Goal: Information Seeking & Learning: Learn about a topic

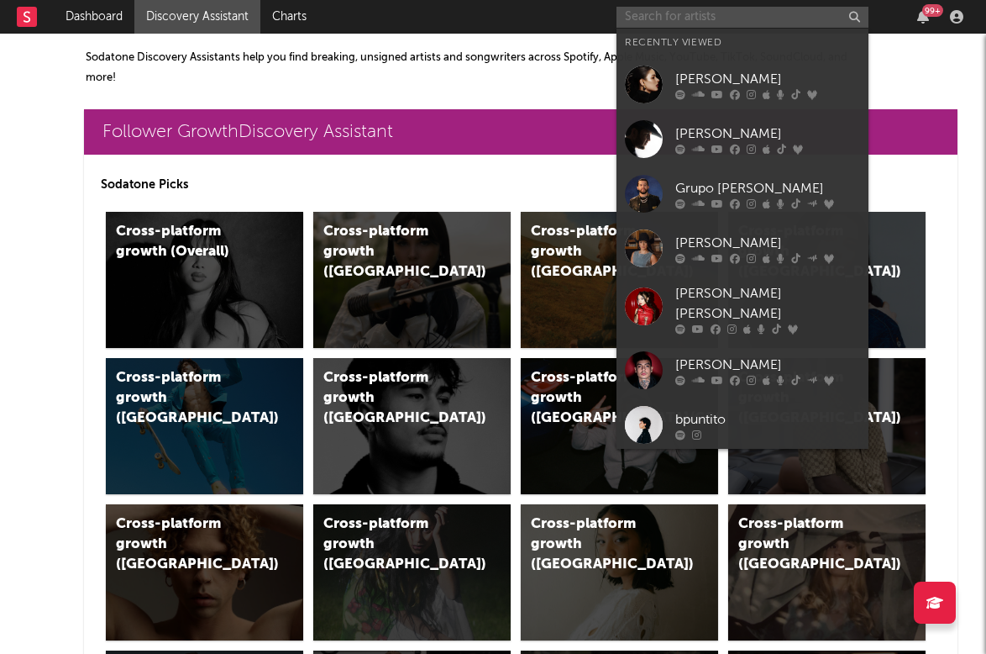
click at [648, 10] on input "text" at bounding box center [743, 17] width 252 height 21
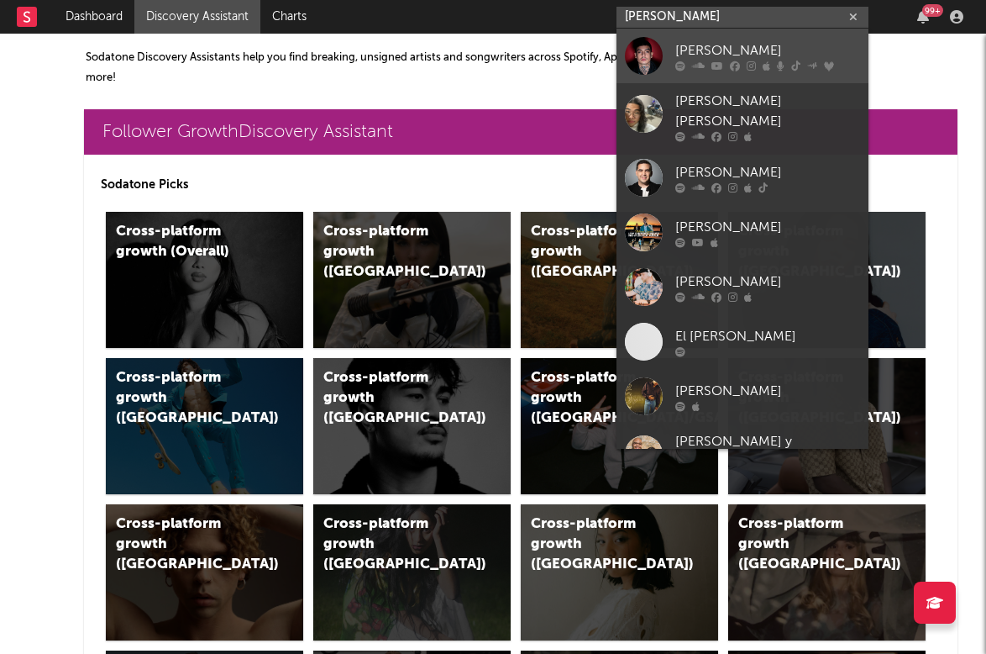
type input "[PERSON_NAME]"
click at [696, 58] on div "[PERSON_NAME]" at bounding box center [767, 50] width 185 height 20
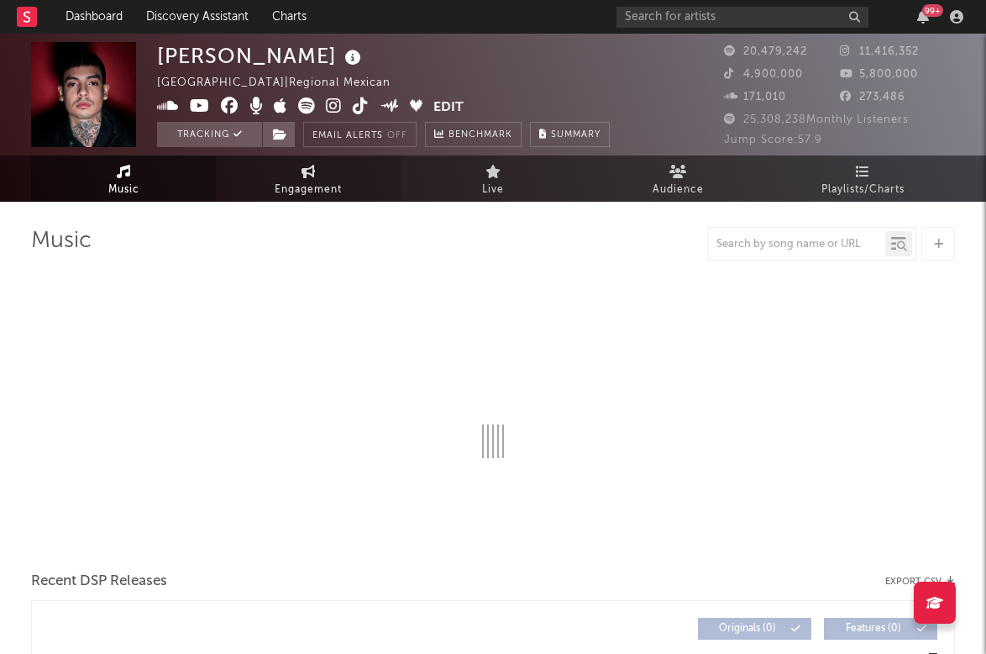
click at [307, 183] on span "Engagement" at bounding box center [308, 190] width 67 height 20
select select "1w"
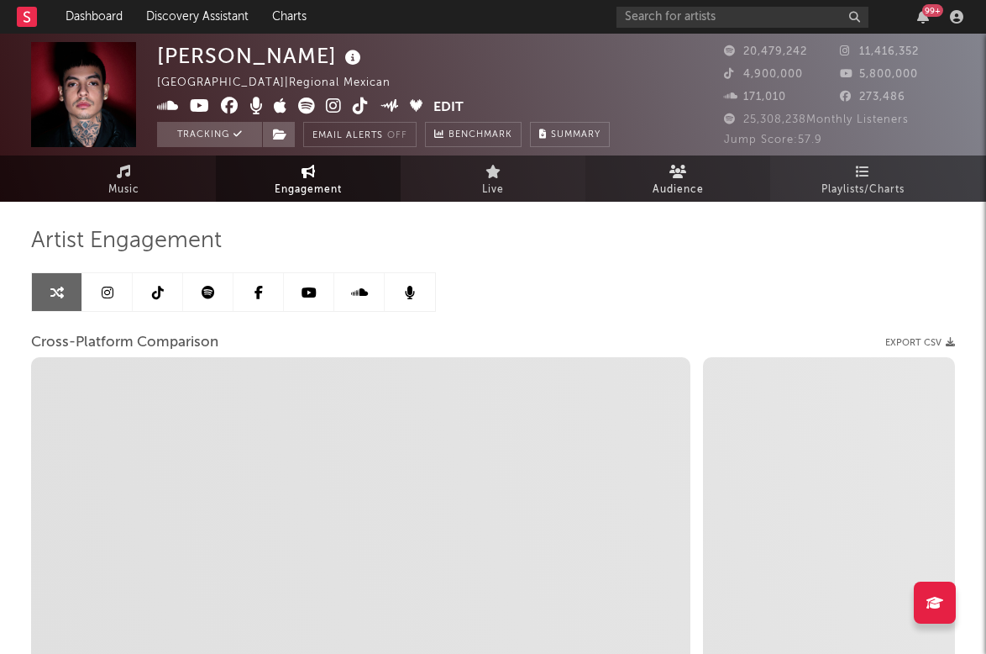
click at [697, 185] on span "Audience" at bounding box center [678, 190] width 51 height 20
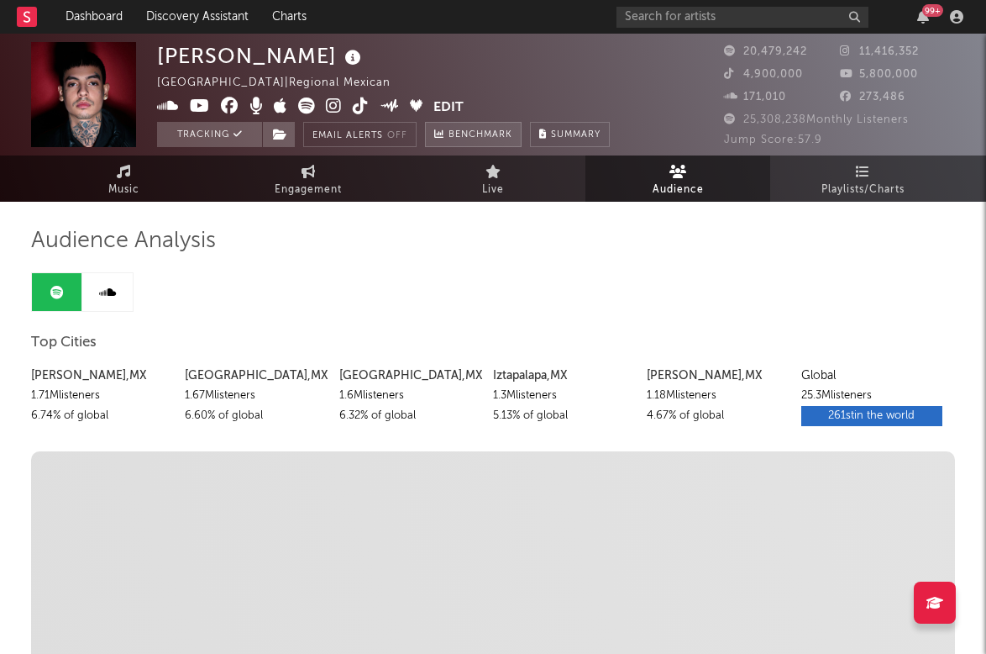
click at [493, 139] on span "Benchmark" at bounding box center [481, 135] width 64 height 20
click at [542, 188] on link "Live" at bounding box center [493, 178] width 185 height 46
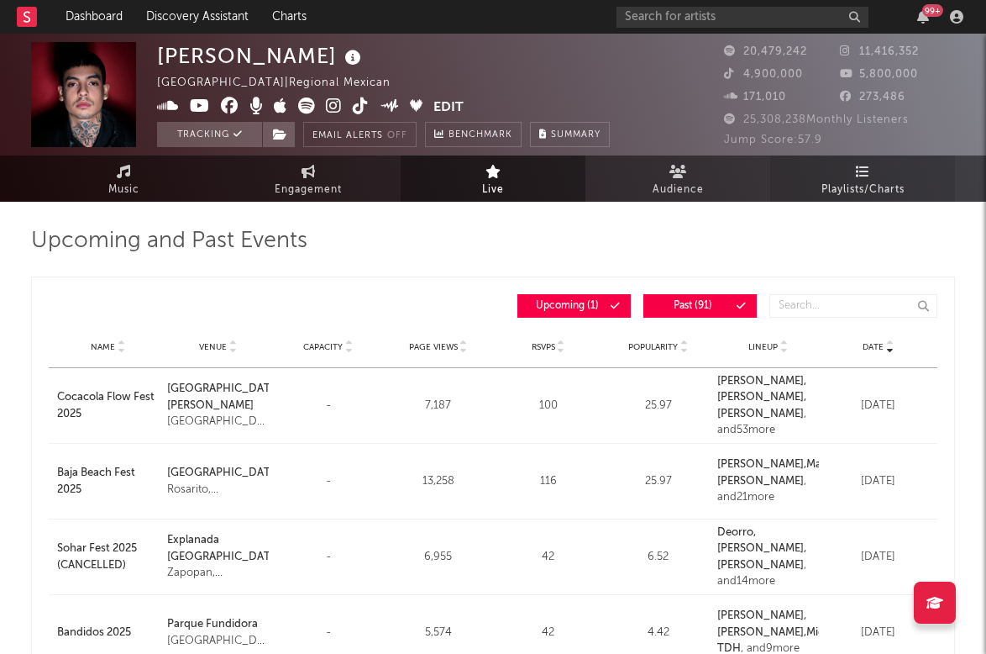
click at [807, 183] on link "Playlists/Charts" at bounding box center [862, 178] width 185 height 46
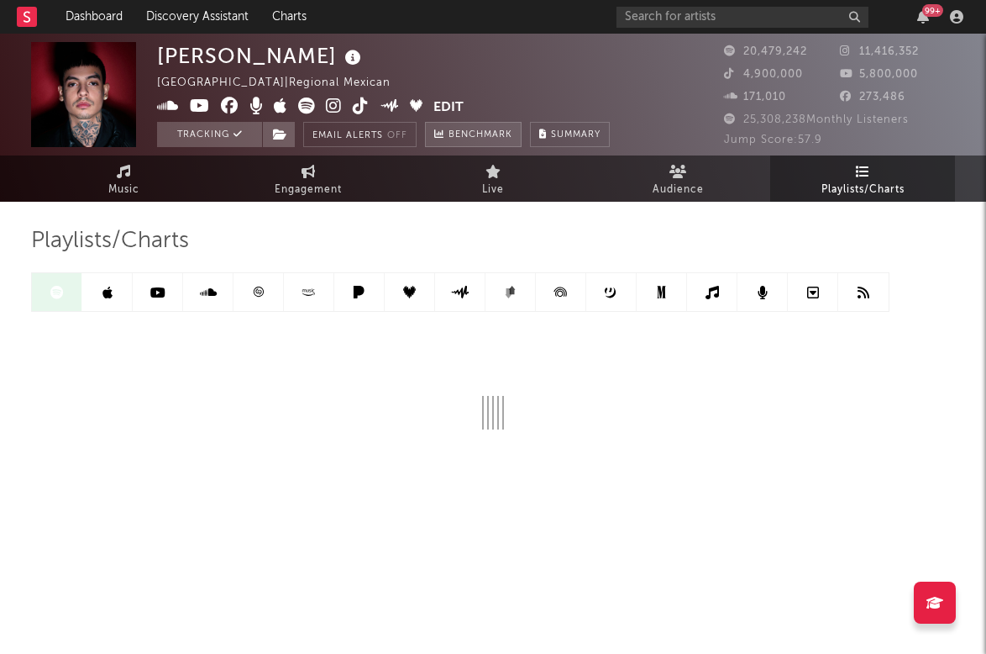
click at [473, 131] on span "Benchmark" at bounding box center [481, 135] width 64 height 20
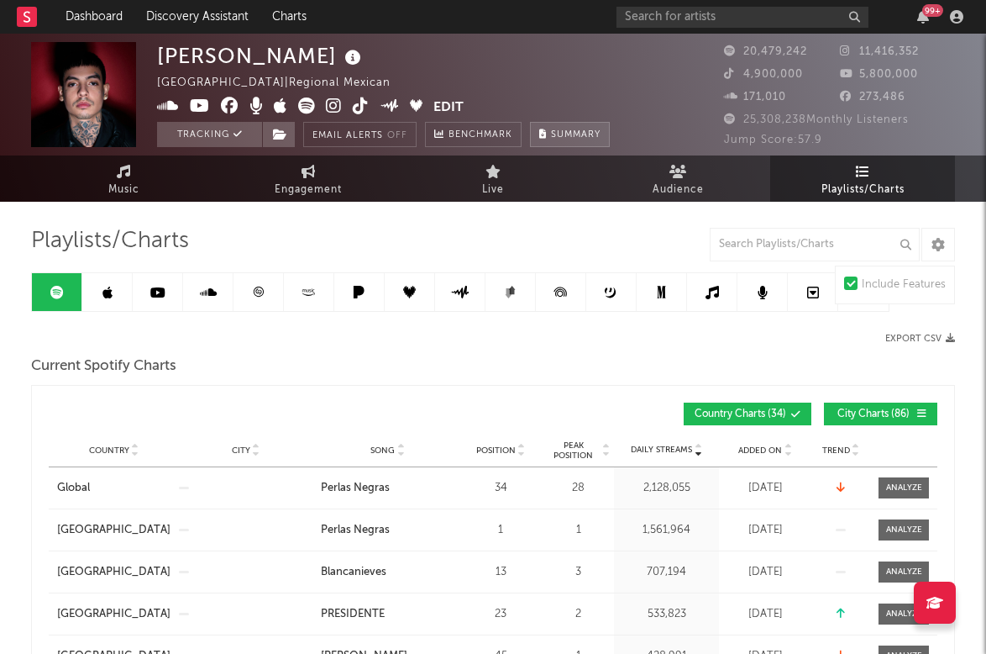
click at [561, 141] on button "Summary" at bounding box center [570, 134] width 80 height 25
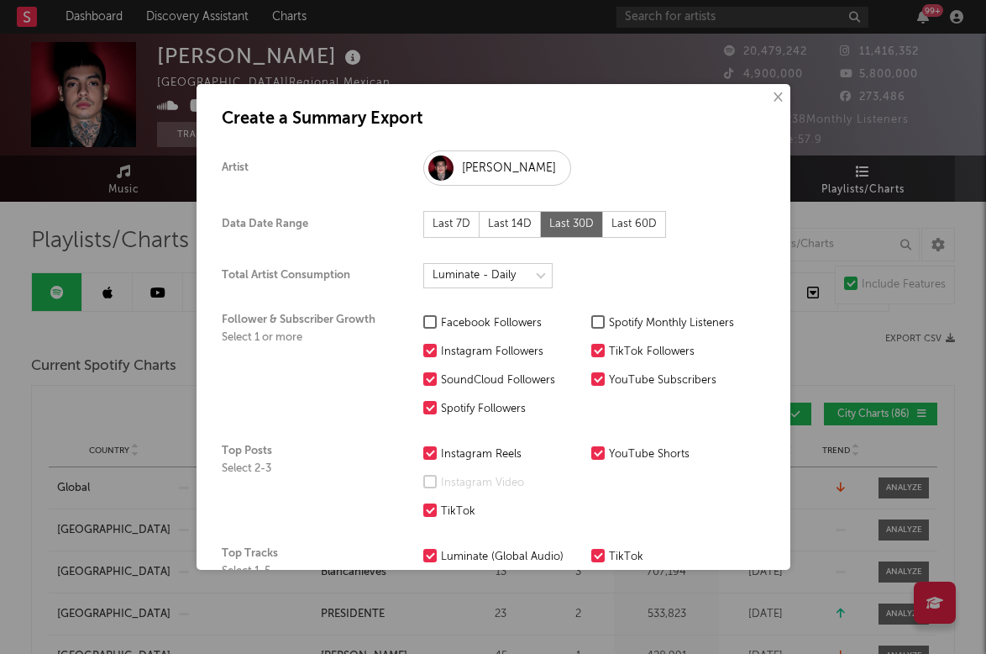
click at [777, 98] on button "×" at bounding box center [777, 97] width 18 height 18
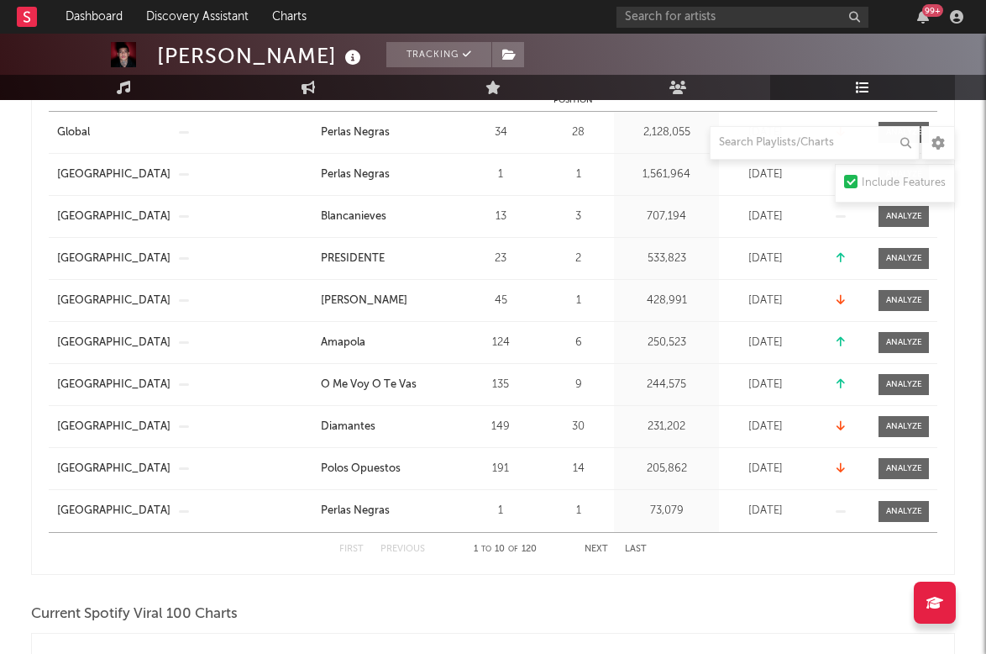
scroll to position [372, 0]
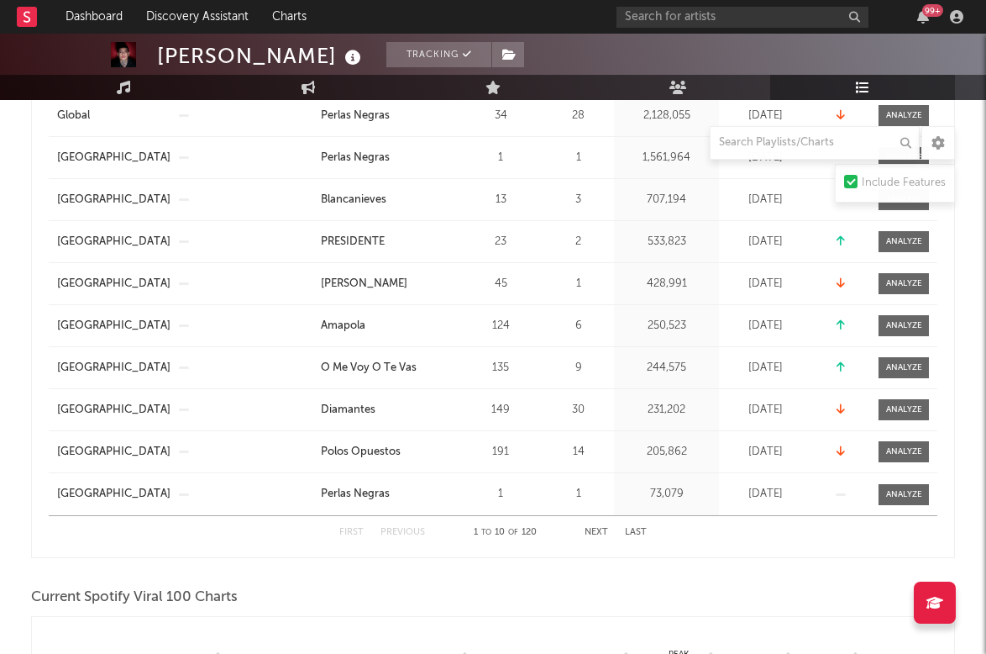
click at [596, 528] on button "Next" at bounding box center [597, 532] width 24 height 9
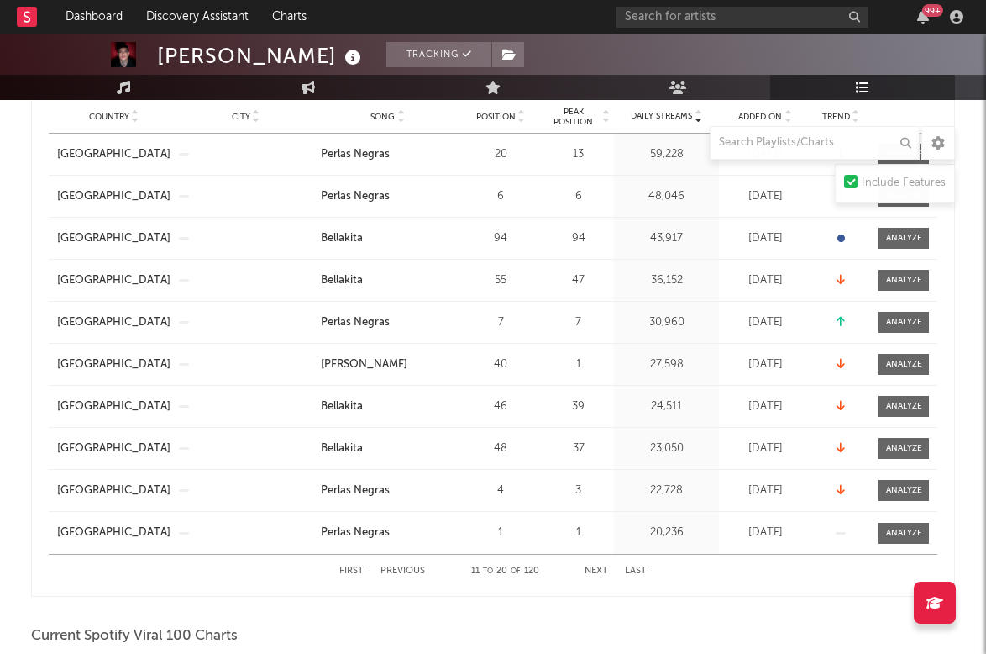
scroll to position [347, 0]
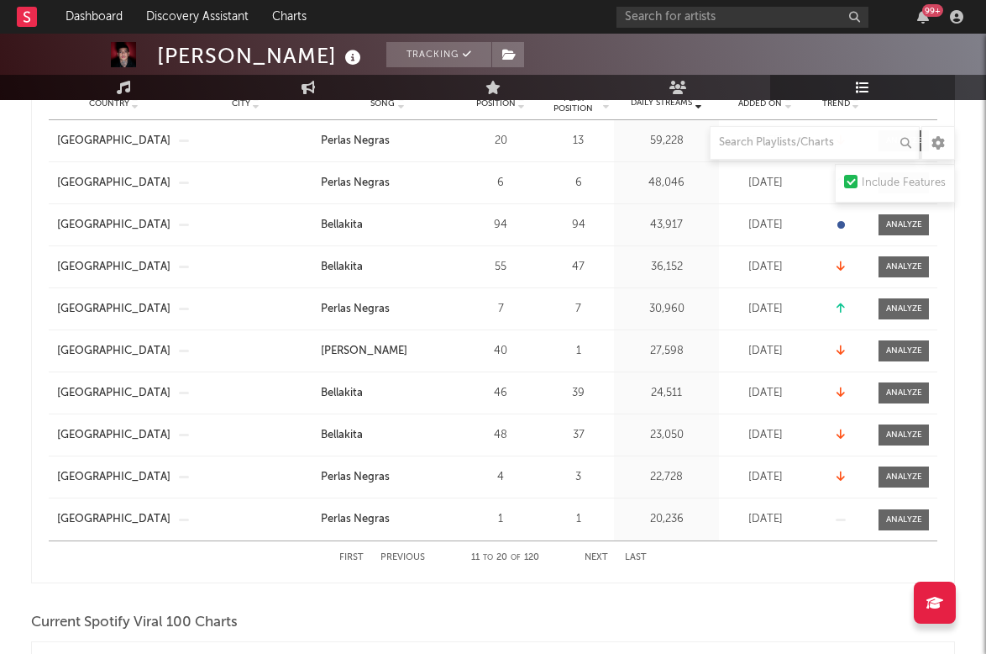
click at [596, 554] on button "Next" at bounding box center [597, 557] width 24 height 9
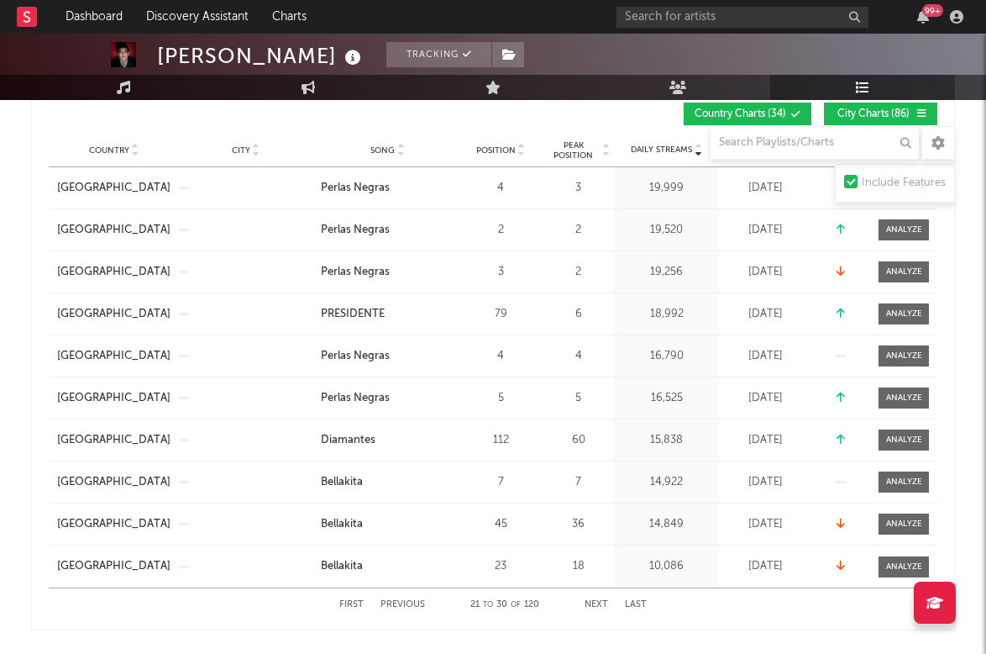
scroll to position [317, 0]
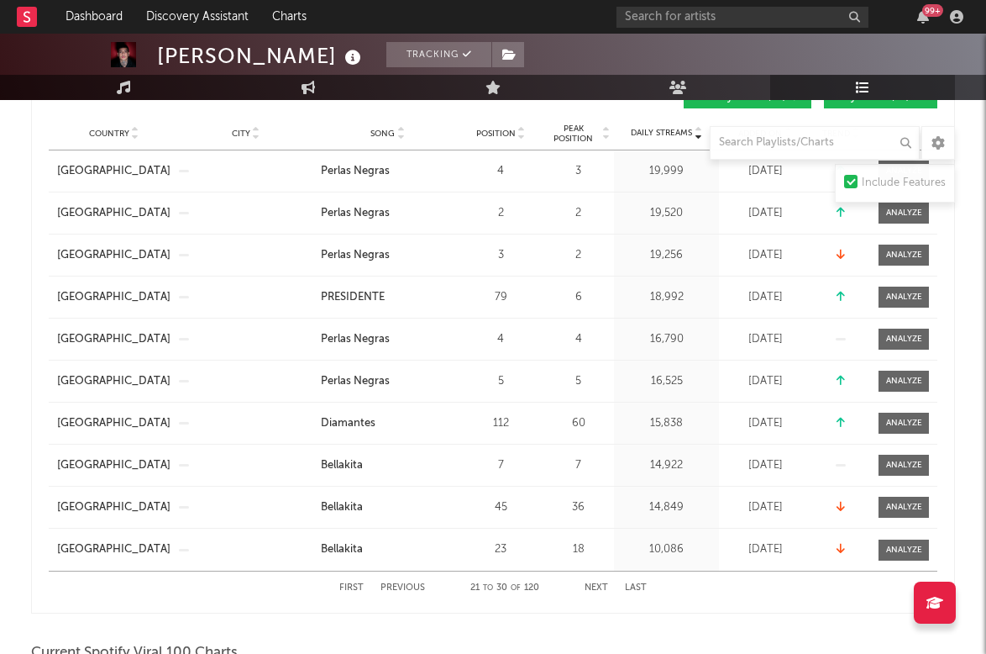
click at [598, 581] on div "First Previous 21 to 30 of 120 Next Last" at bounding box center [492, 587] width 307 height 33
click at [599, 588] on button "Next" at bounding box center [597, 587] width 24 height 9
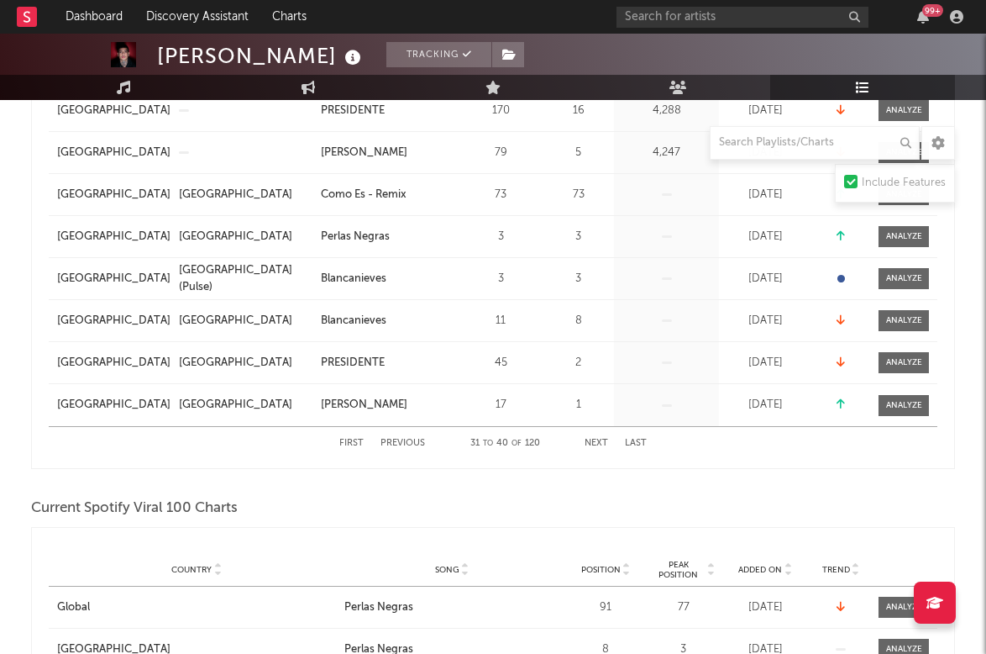
scroll to position [466, 0]
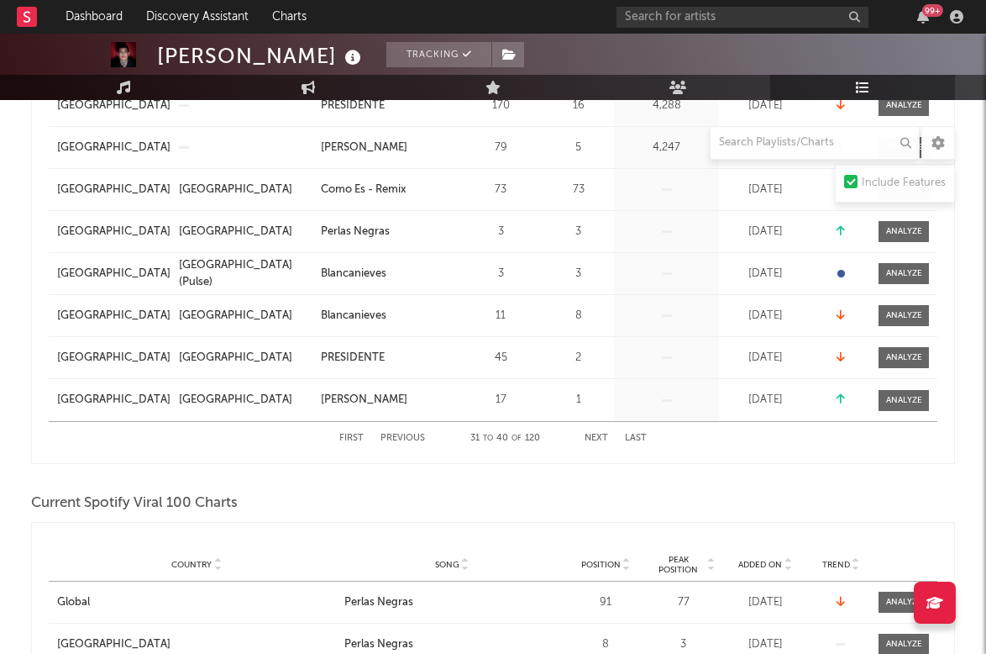
click at [597, 443] on div "First Previous 31 to 40 of 120 Next Last" at bounding box center [492, 438] width 307 height 33
click at [595, 432] on div "First Previous 31 to 40 of 120 Next Last" at bounding box center [492, 438] width 307 height 33
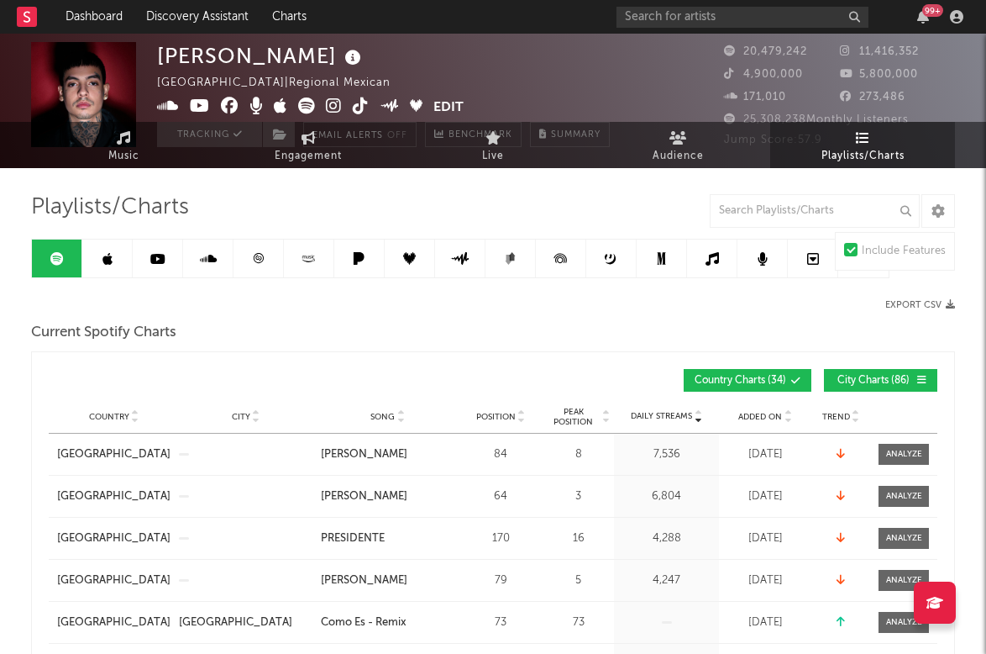
scroll to position [0, 0]
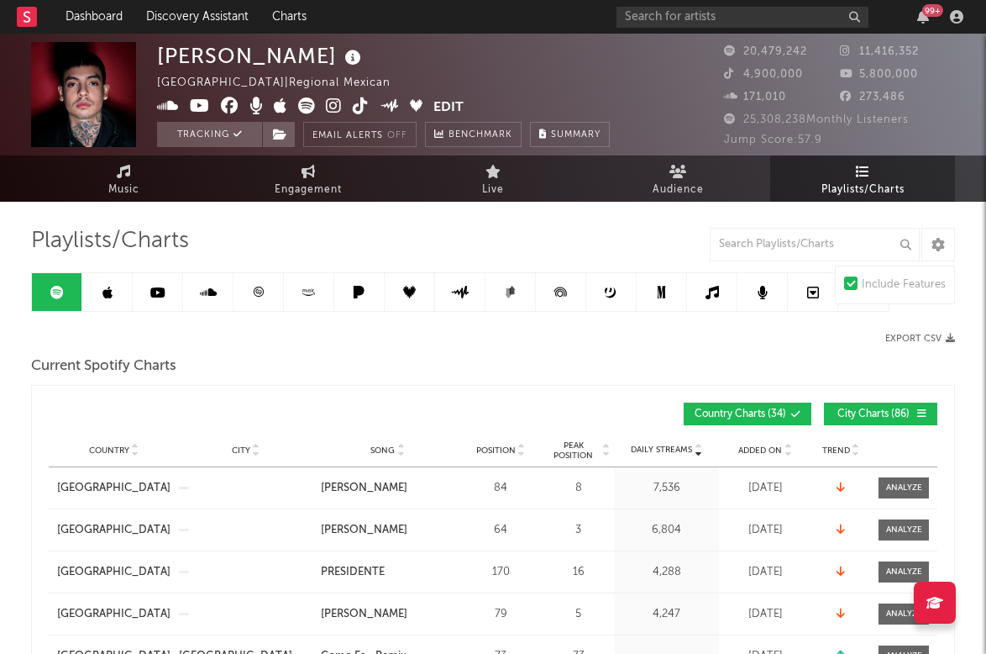
click at [259, 292] on icon at bounding box center [259, 291] width 10 height 10
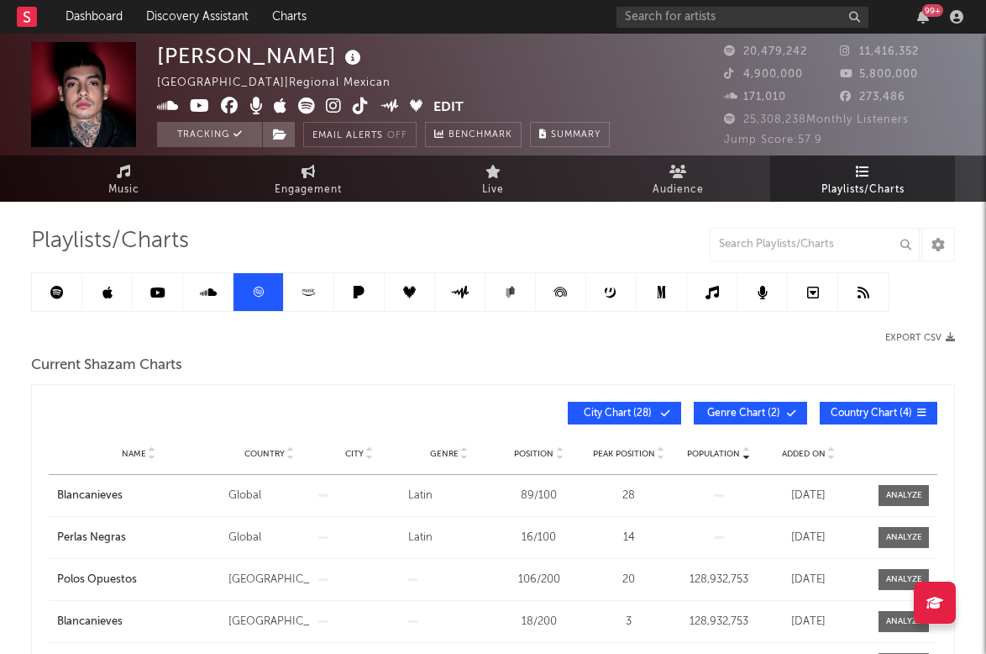
click at [354, 297] on icon at bounding box center [359, 292] width 11 height 13
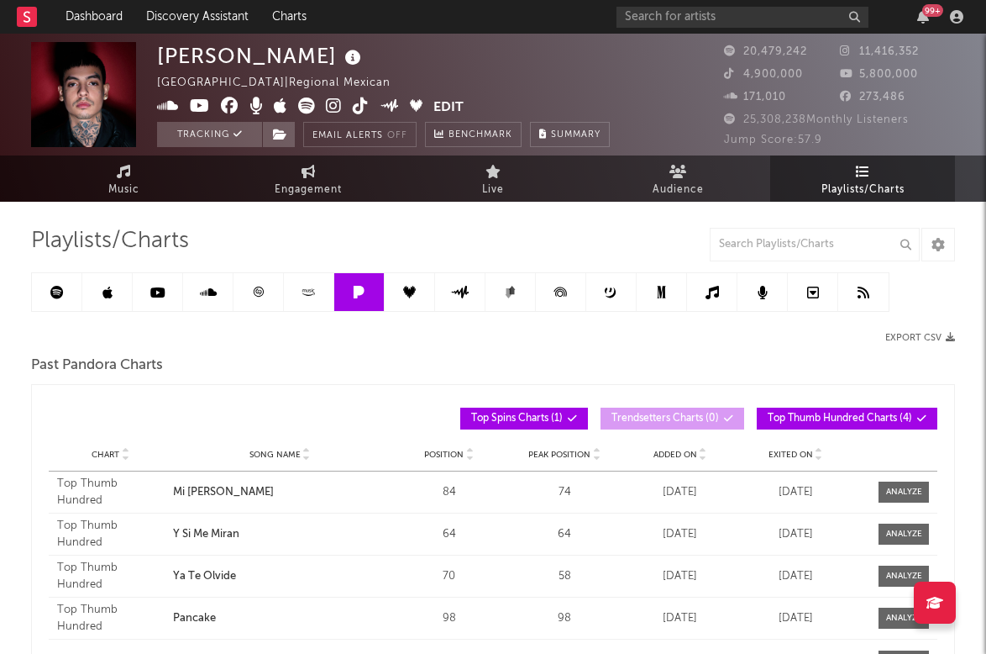
click at [60, 289] on icon at bounding box center [56, 292] width 13 height 13
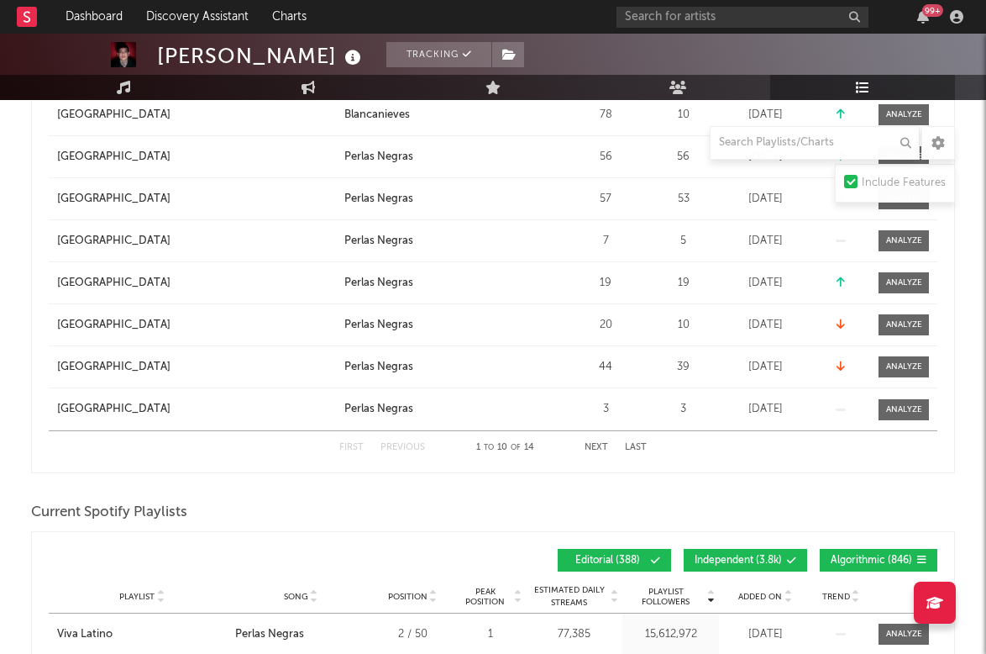
scroll to position [1036, 0]
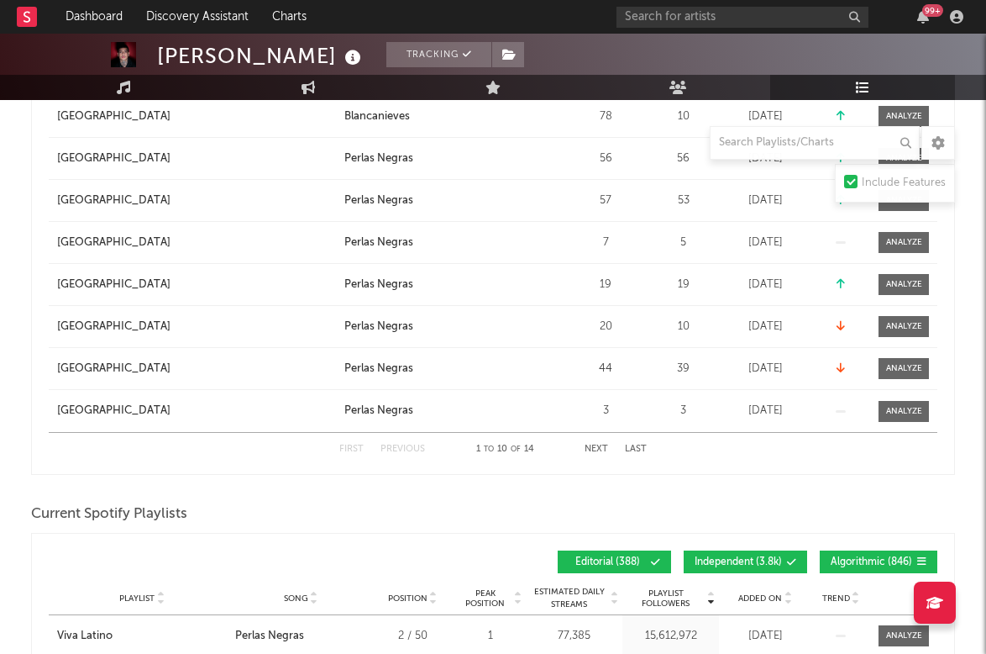
click at [596, 443] on div "First Previous 1 to 10 of 14 Next Last" at bounding box center [492, 449] width 307 height 33
click at [596, 450] on button "Next" at bounding box center [597, 448] width 24 height 9
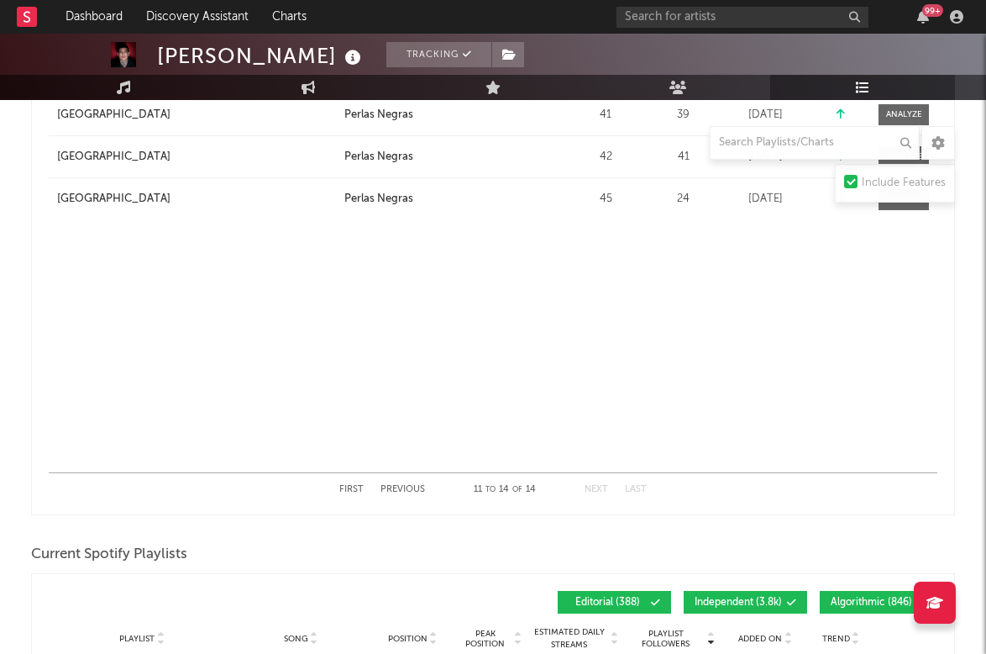
scroll to position [1005, 0]
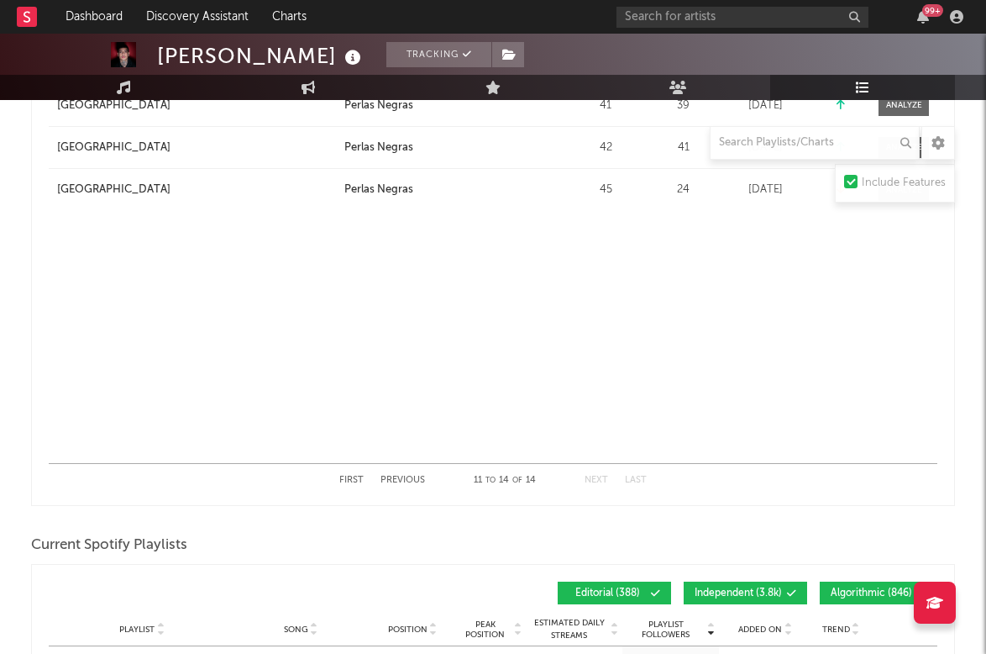
click at [357, 477] on button "First" at bounding box center [351, 479] width 24 height 9
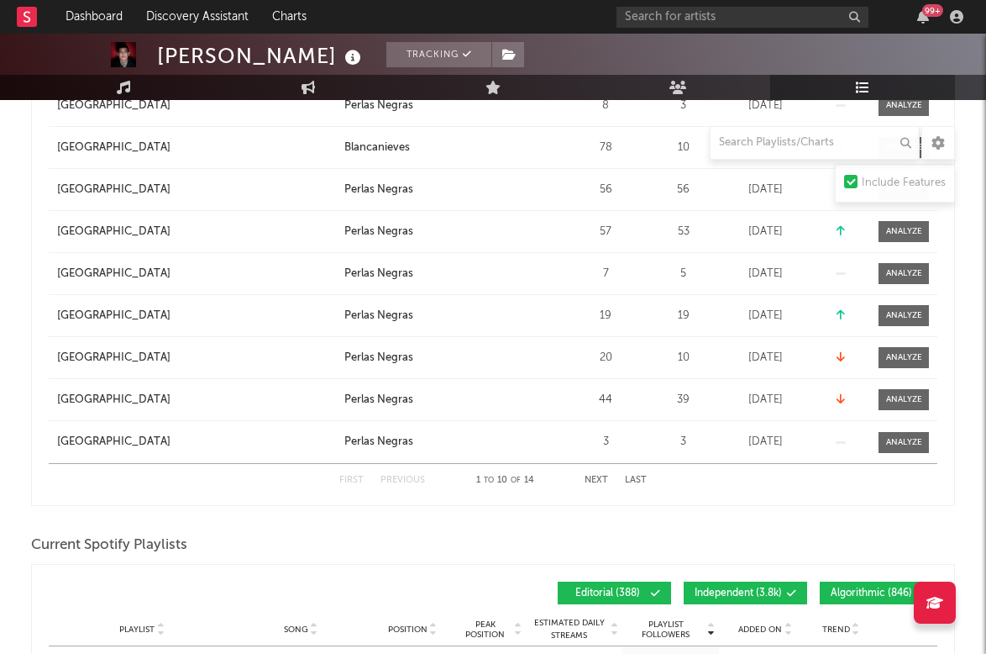
click at [591, 479] on button "Next" at bounding box center [597, 479] width 24 height 9
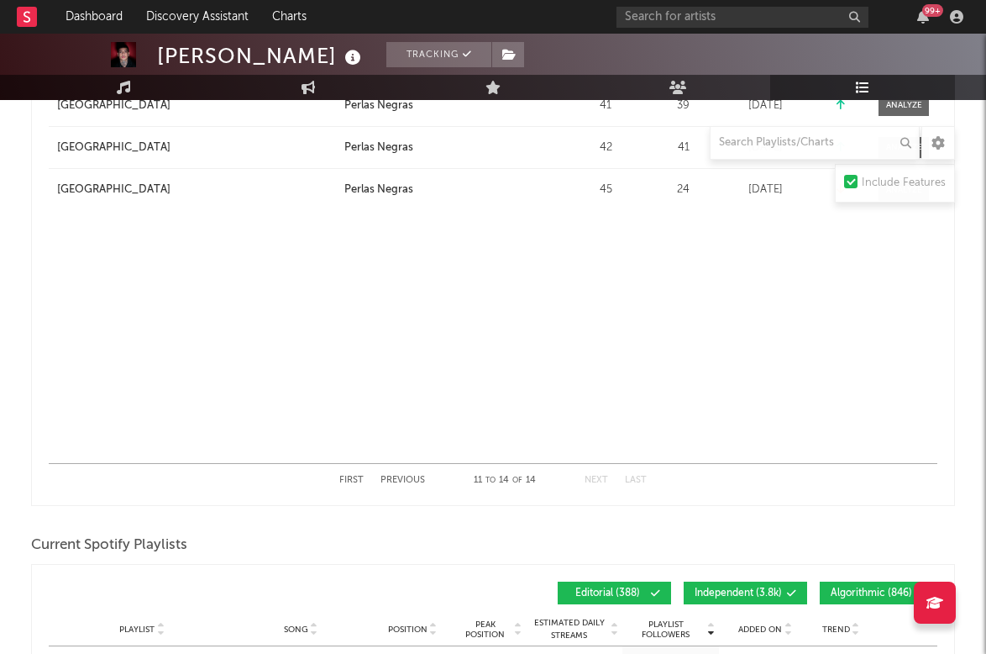
click at [346, 470] on div "First Previous 11 to 14 of 14 Next Last" at bounding box center [492, 480] width 307 height 33
click at [350, 481] on button "First" at bounding box center [351, 479] width 24 height 9
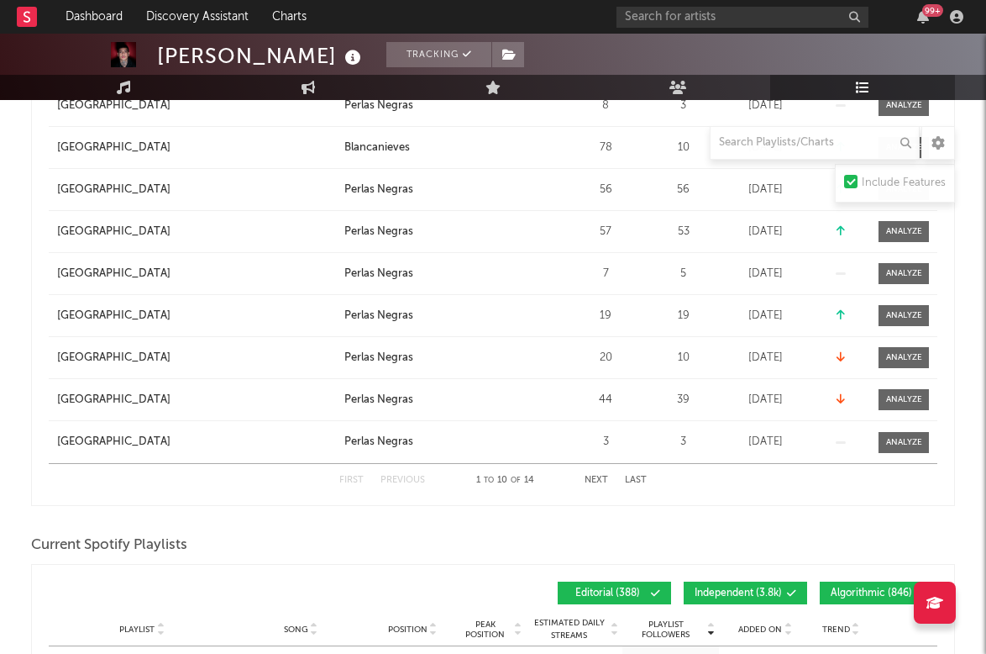
click at [608, 475] on div "First Previous 1 to 10 of 14 Next Last" at bounding box center [492, 480] width 307 height 33
click at [592, 476] on button "Next" at bounding box center [597, 479] width 24 height 9
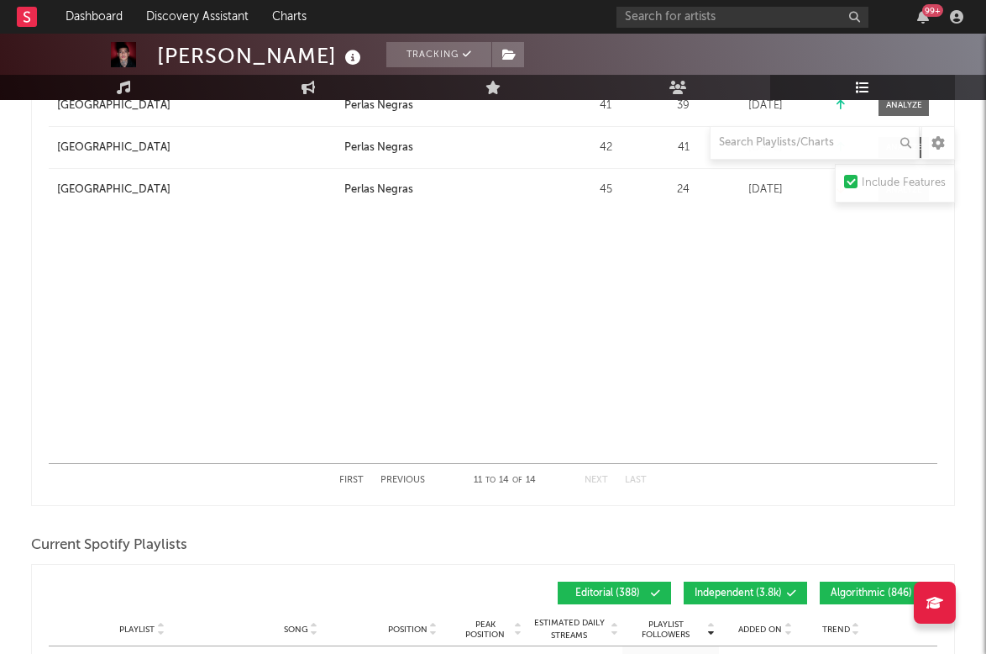
click at [344, 476] on button "First" at bounding box center [351, 479] width 24 height 9
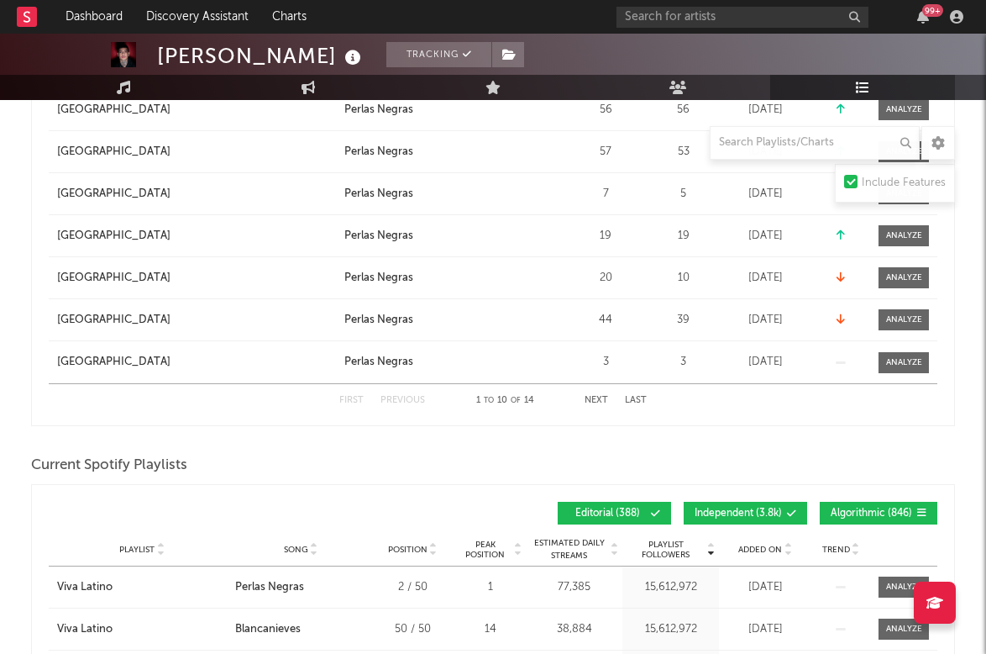
scroll to position [1097, 0]
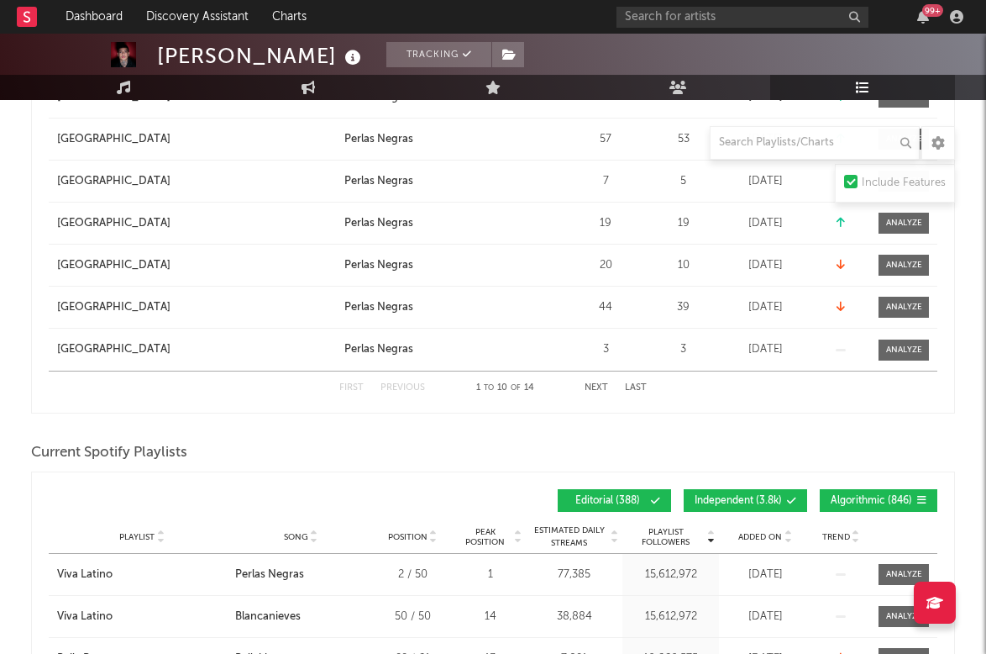
click at [634, 388] on button "Last" at bounding box center [636, 387] width 22 height 9
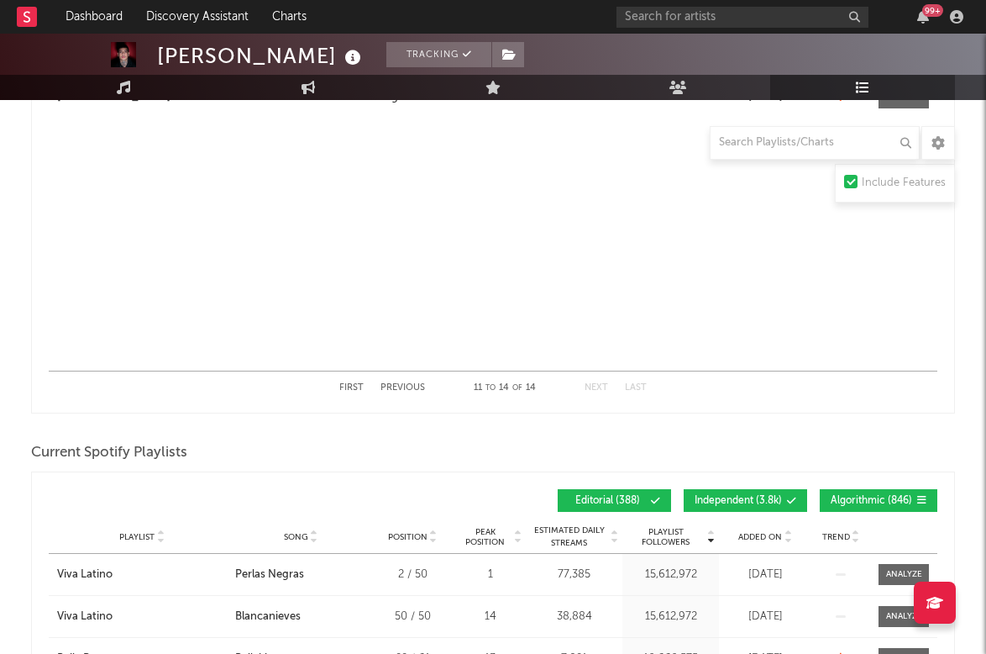
click at [421, 386] on button "Previous" at bounding box center [403, 387] width 45 height 9
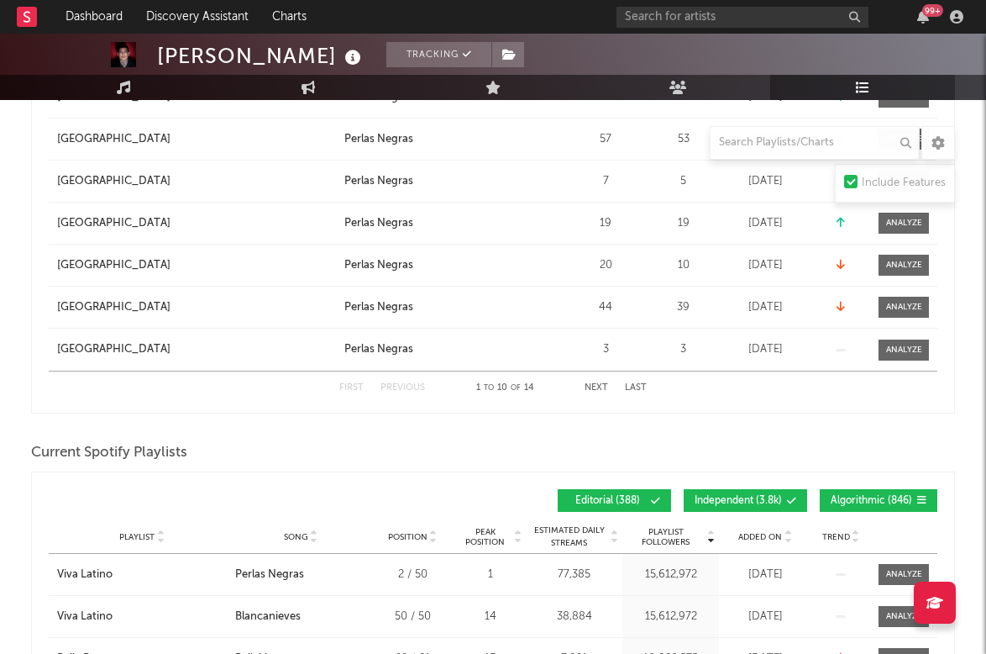
click at [590, 391] on button "Next" at bounding box center [597, 387] width 24 height 9
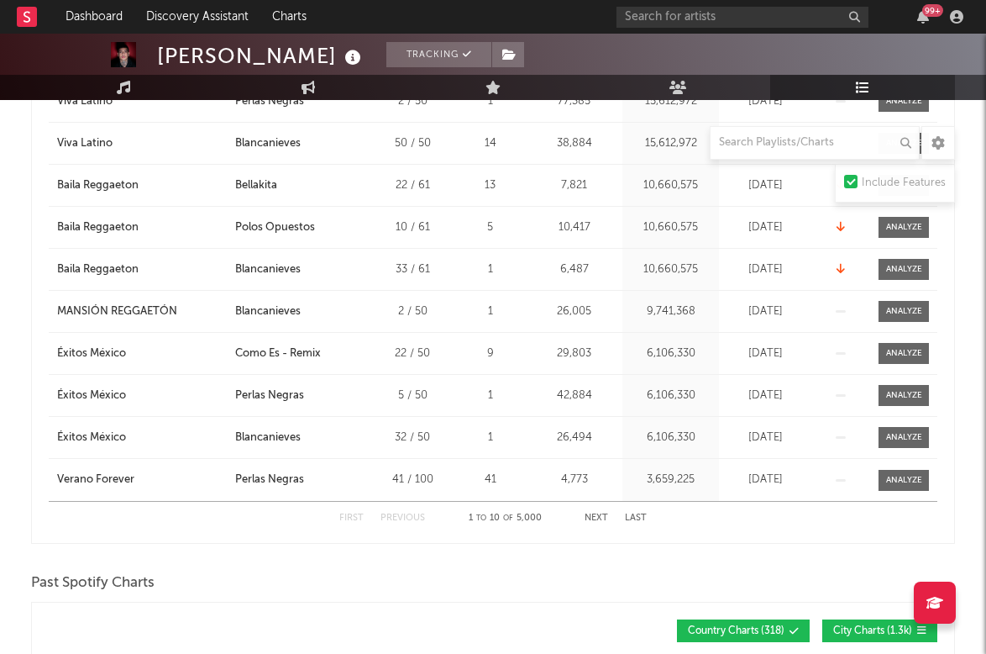
scroll to position [1572, 0]
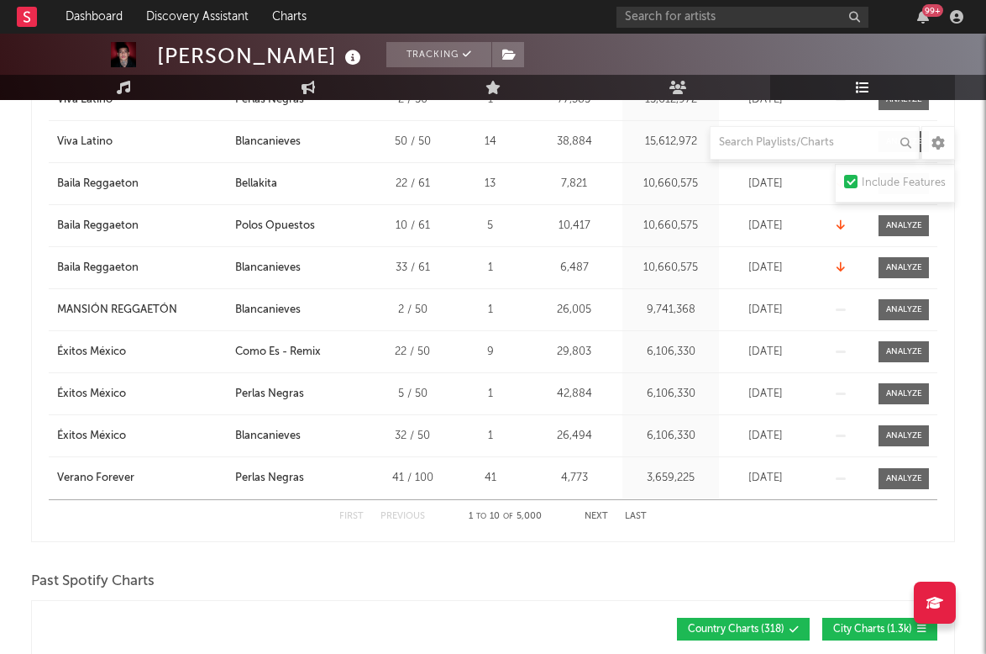
click at [592, 518] on button "Next" at bounding box center [597, 516] width 24 height 9
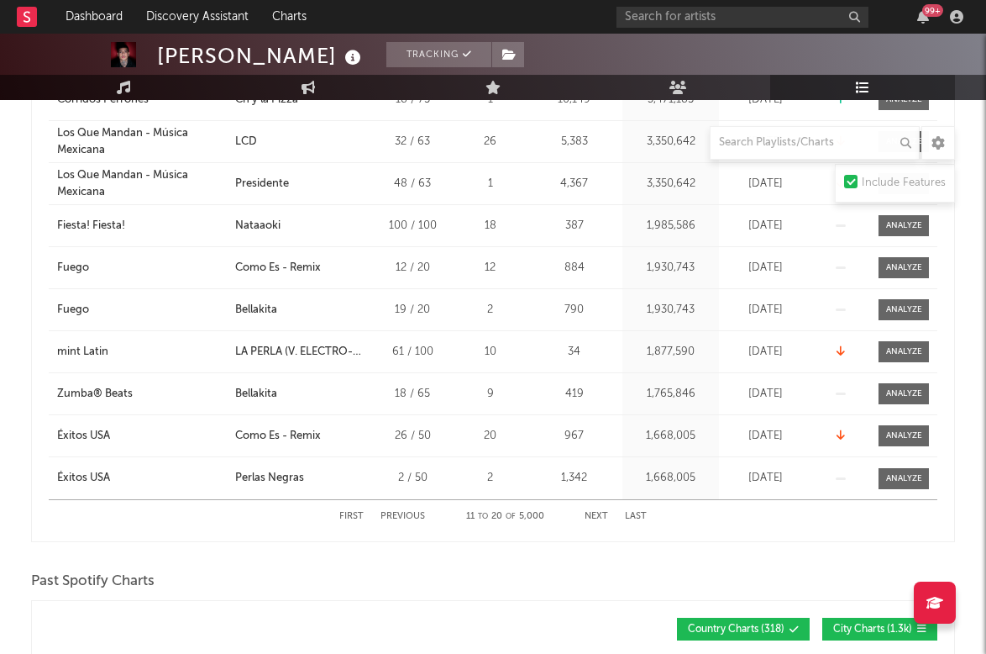
click at [592, 518] on button "Next" at bounding box center [597, 516] width 24 height 9
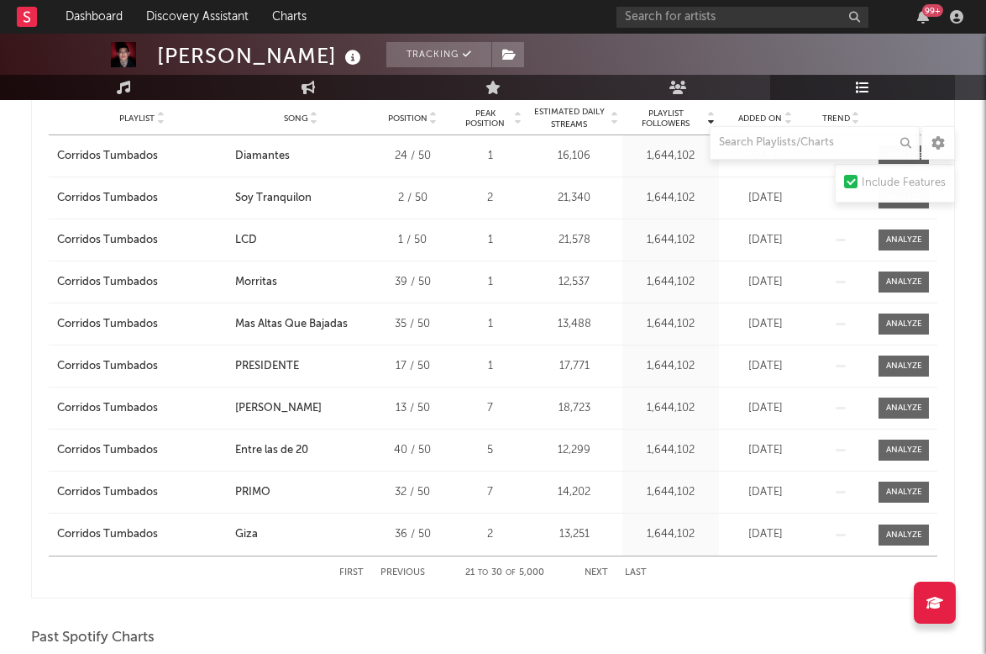
scroll to position [1528, 0]
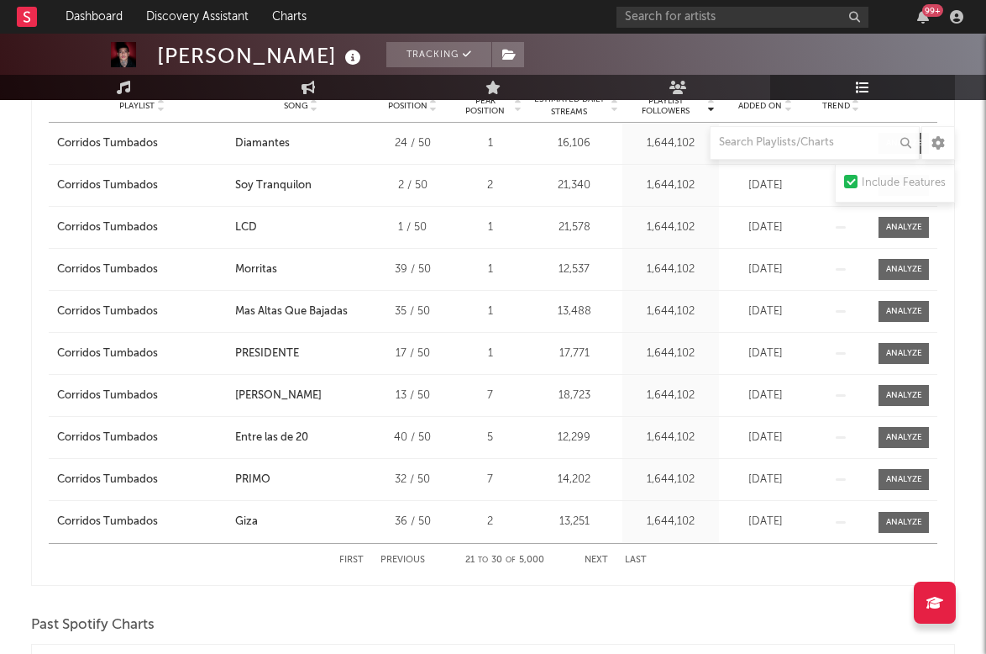
click at [594, 554] on div "First Previous 21 to 30 of 5,000 Next Last" at bounding box center [492, 559] width 307 height 33
click at [594, 565] on div "First Previous 21 to 30 of 5,000 Next Last" at bounding box center [492, 559] width 307 height 33
click at [593, 551] on div "First Previous 21 to 30 of 5,000 Next Last" at bounding box center [492, 559] width 307 height 33
click at [593, 556] on button "Next" at bounding box center [597, 559] width 24 height 9
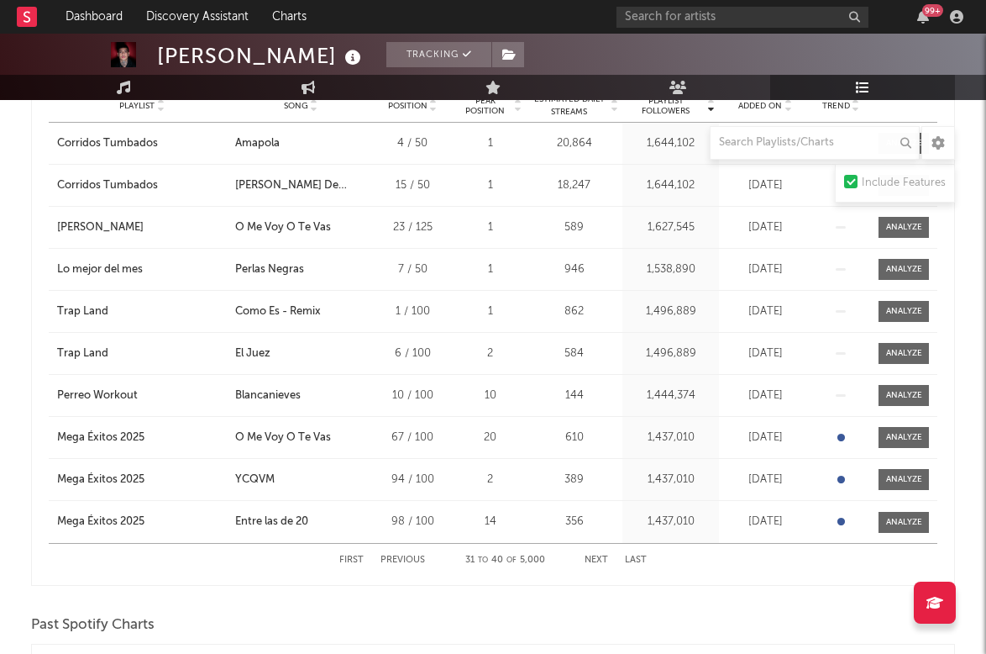
click at [593, 556] on button "Next" at bounding box center [597, 559] width 24 height 9
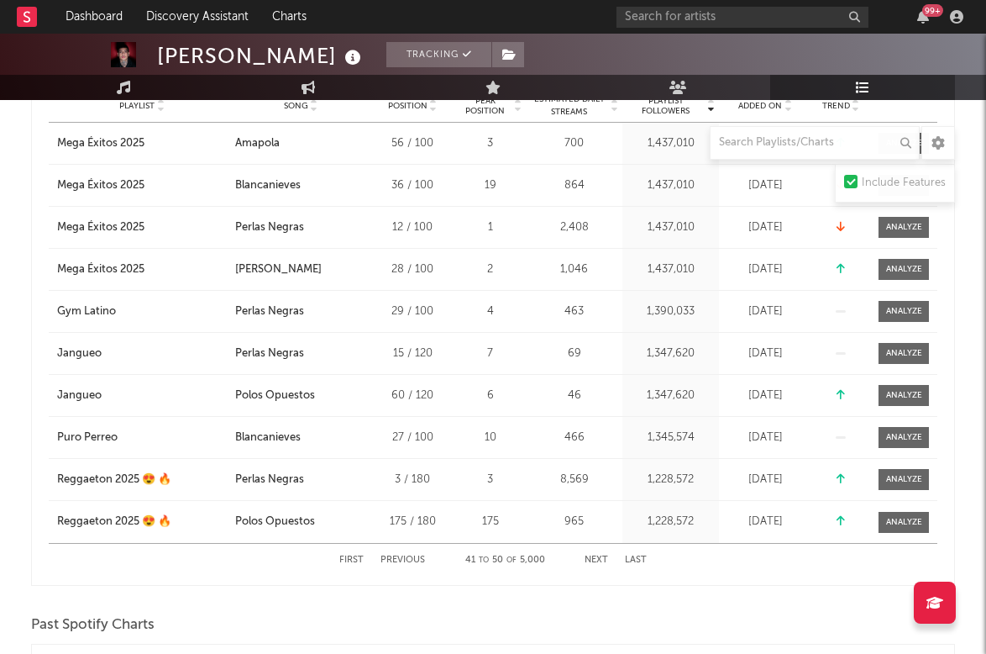
click at [593, 556] on button "Next" at bounding box center [597, 559] width 24 height 9
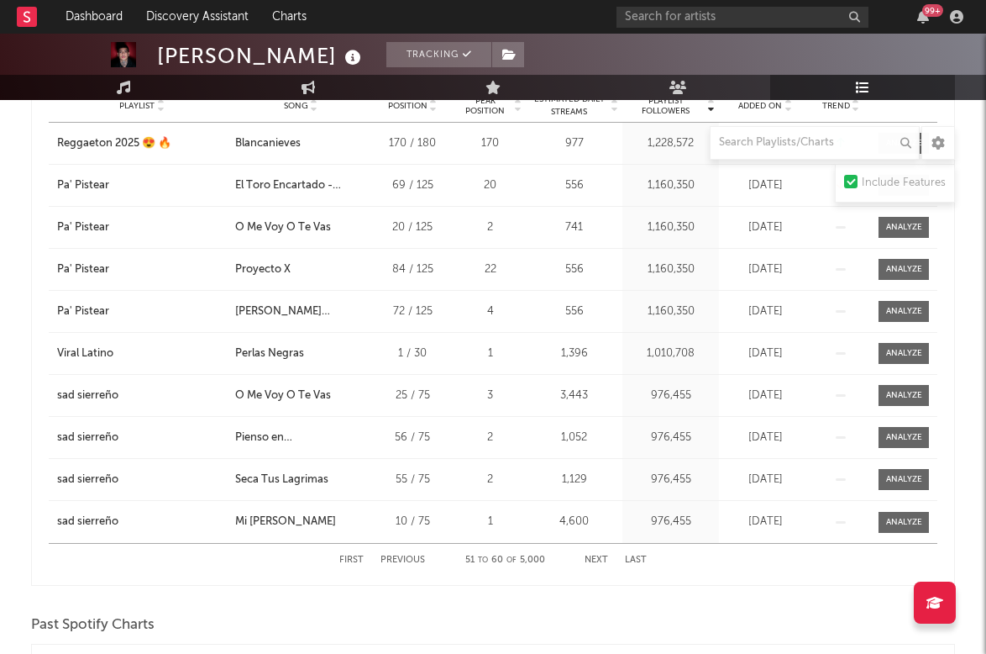
click at [593, 556] on button "Next" at bounding box center [597, 559] width 24 height 9
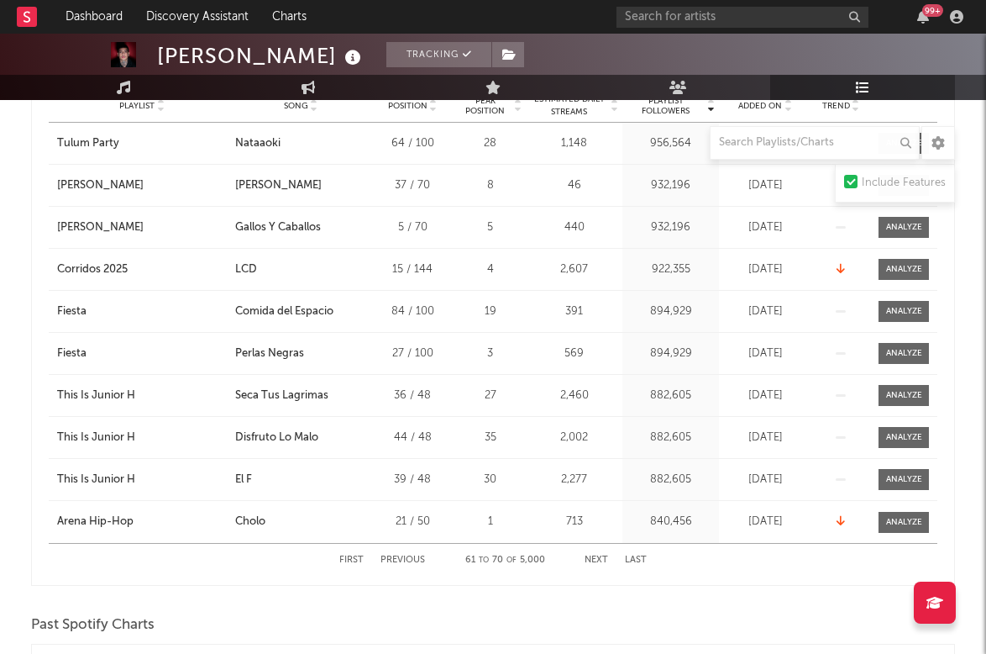
click at [593, 556] on button "Next" at bounding box center [597, 559] width 24 height 9
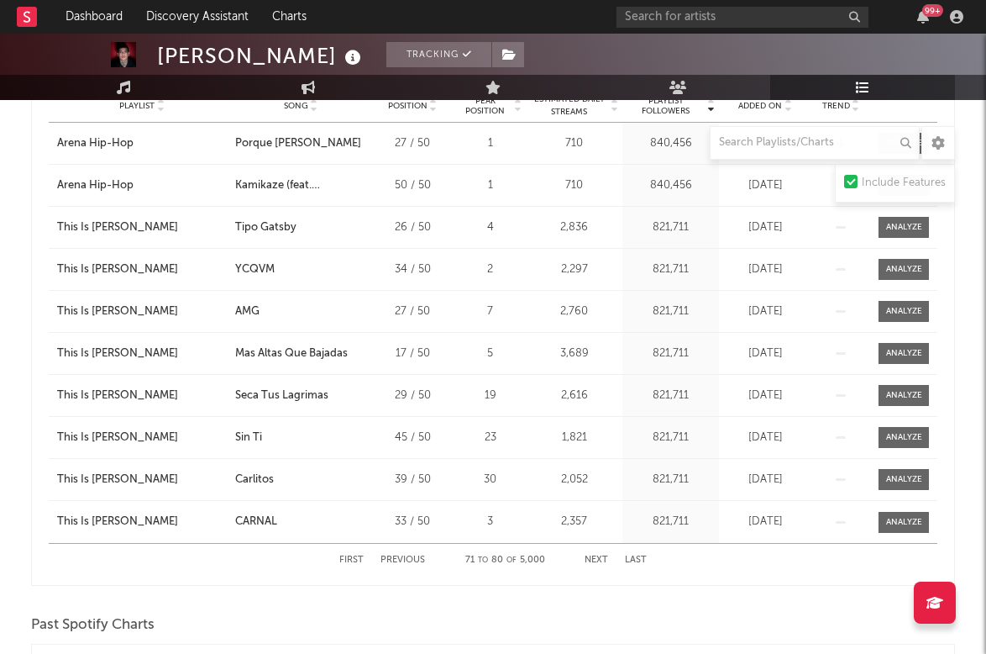
click at [593, 556] on button "Next" at bounding box center [597, 559] width 24 height 9
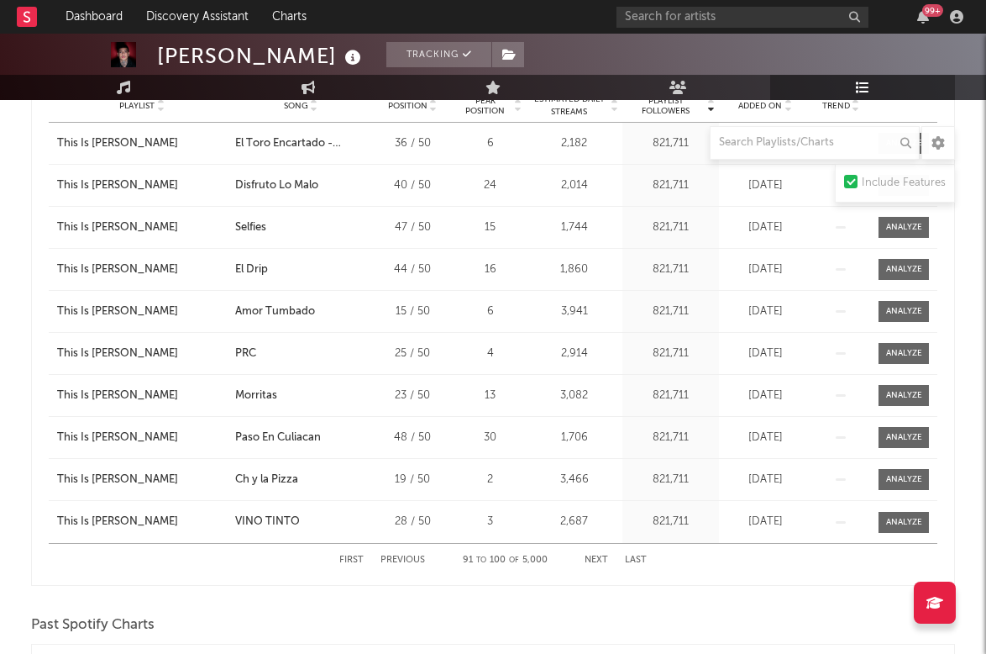
click at [593, 556] on button "Next" at bounding box center [597, 559] width 24 height 9
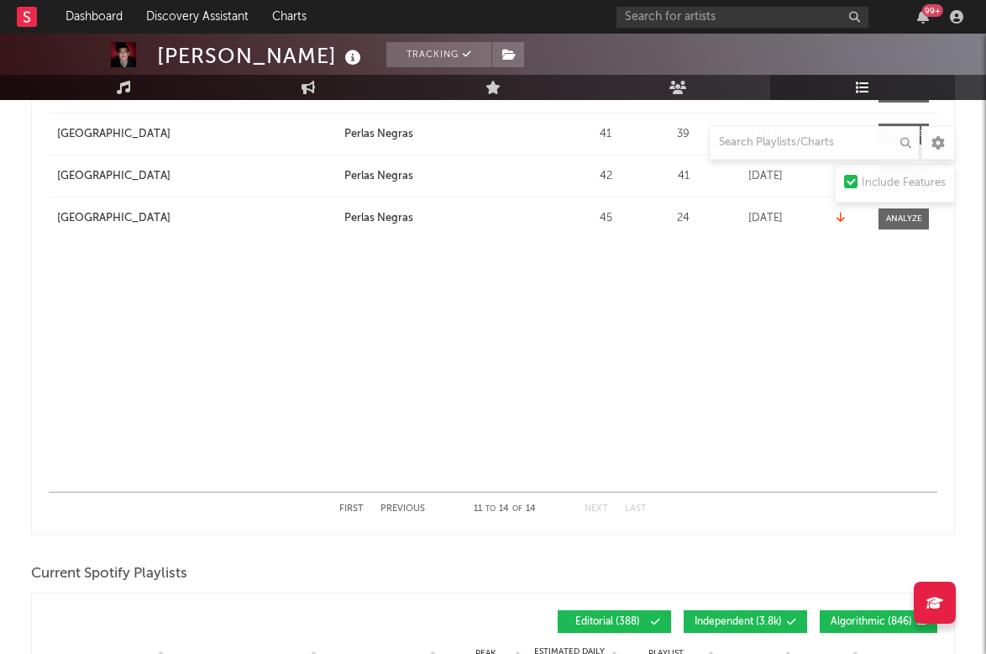
scroll to position [972, 0]
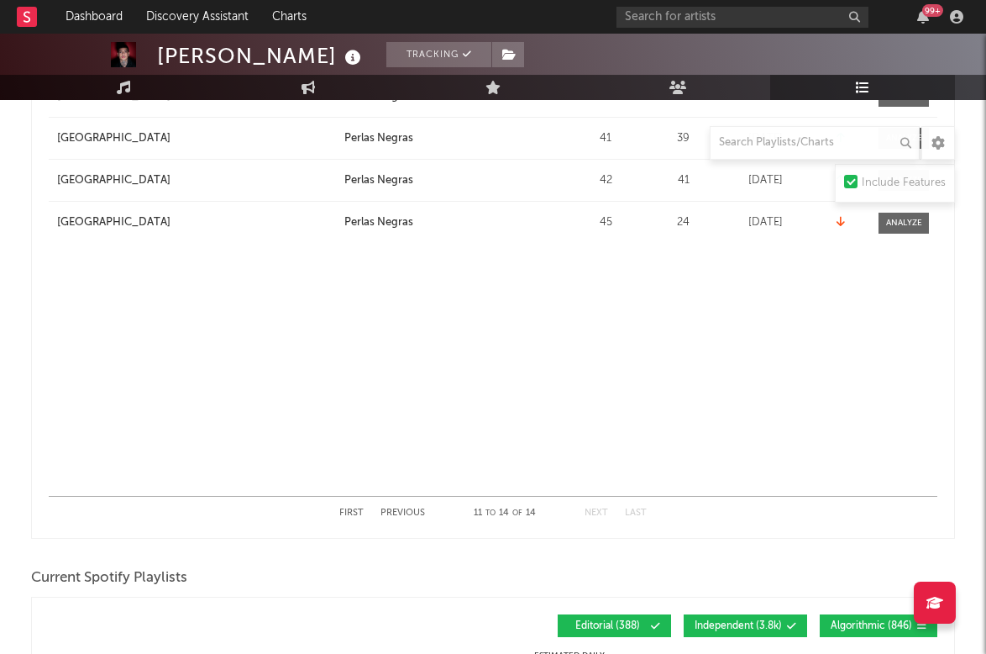
click at [354, 508] on button "First" at bounding box center [351, 512] width 24 height 9
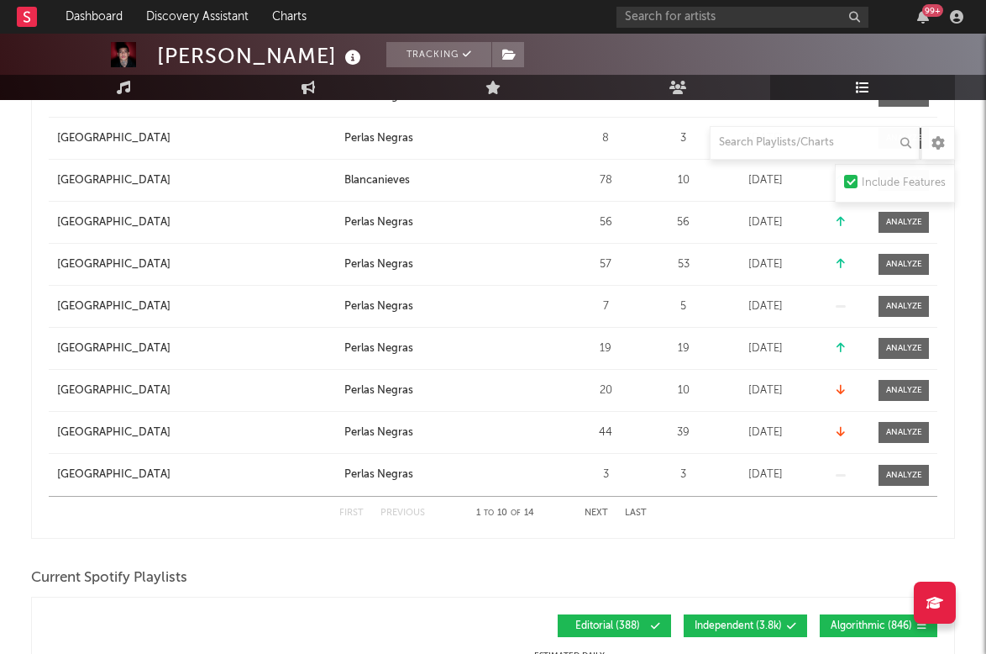
click at [594, 508] on button "Next" at bounding box center [597, 512] width 24 height 9
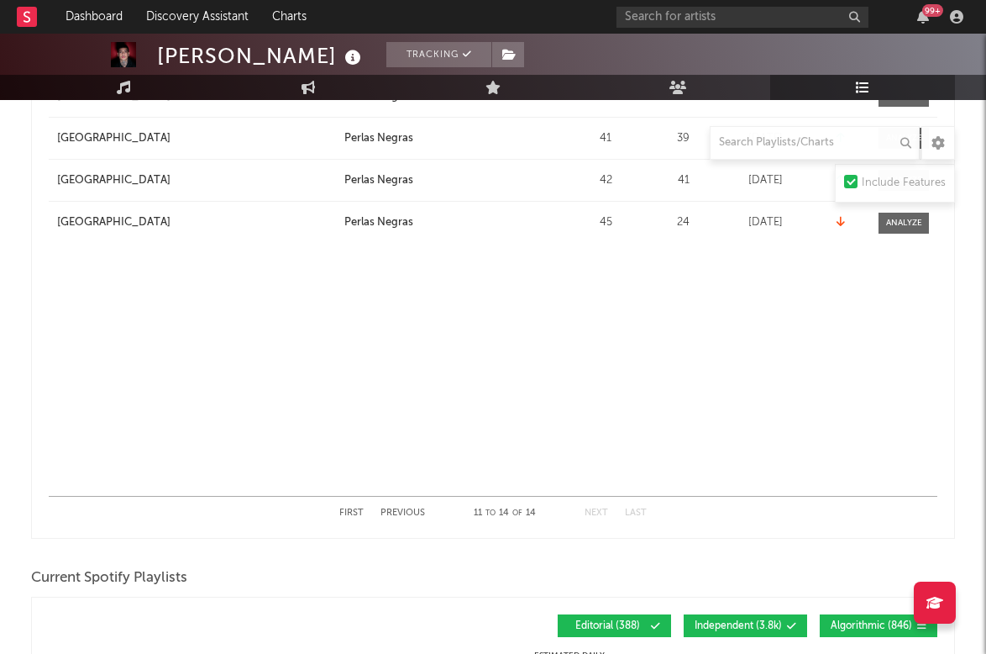
click at [412, 515] on button "Previous" at bounding box center [403, 512] width 45 height 9
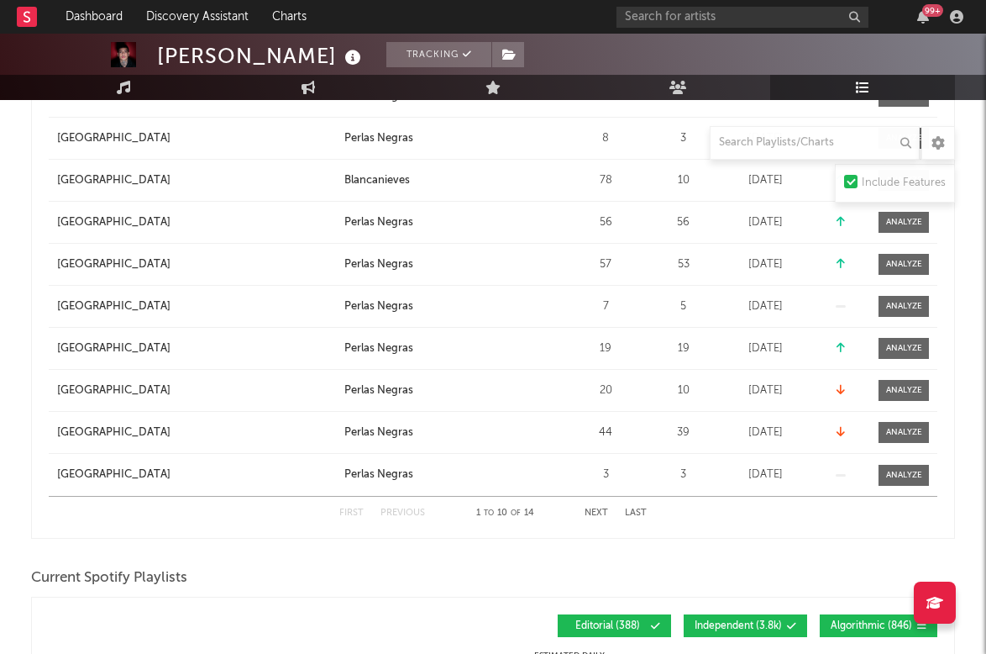
click at [412, 515] on button "Previous" at bounding box center [403, 512] width 45 height 9
click at [591, 512] on button "Next" at bounding box center [597, 512] width 24 height 9
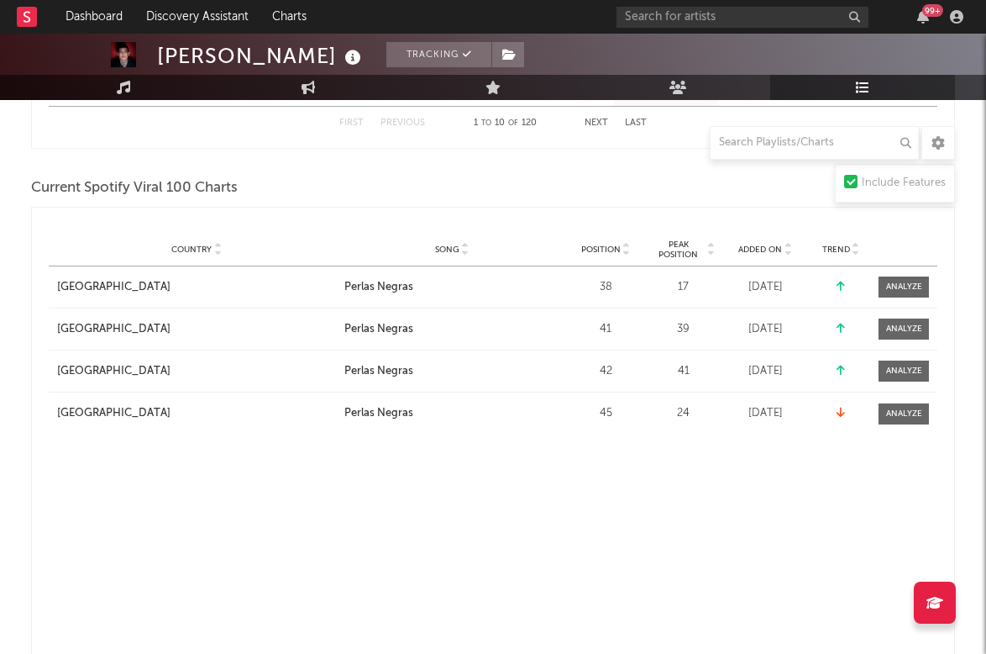
scroll to position [741, 0]
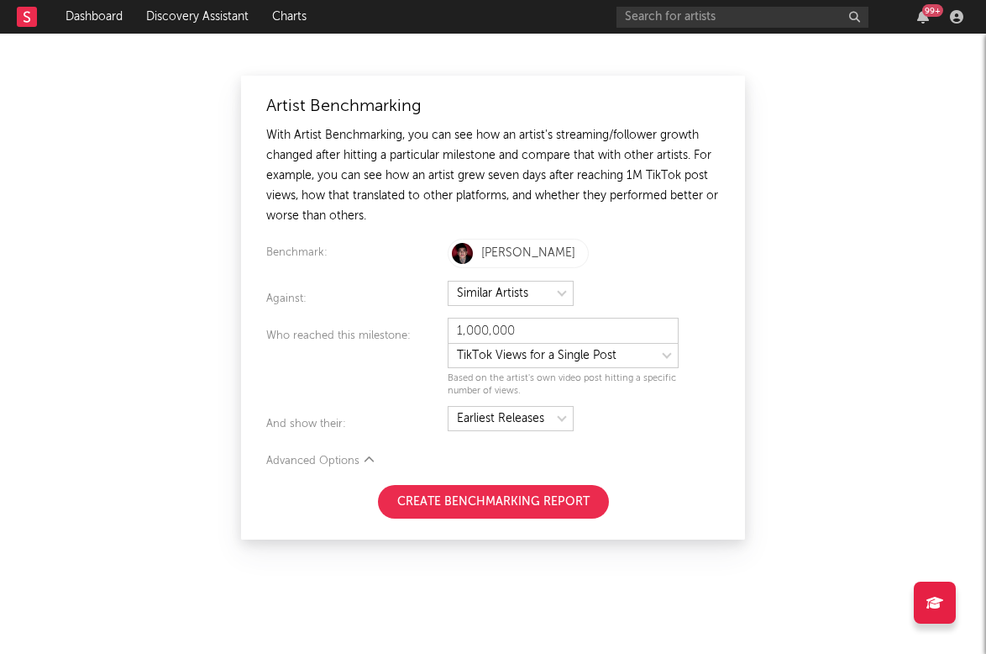
click at [802, 154] on div "Artist Benchmarking With Artist Benchmarking, you can see how an artist's strea…" at bounding box center [493, 344] width 986 height 620
